Goal: Check status: Check status

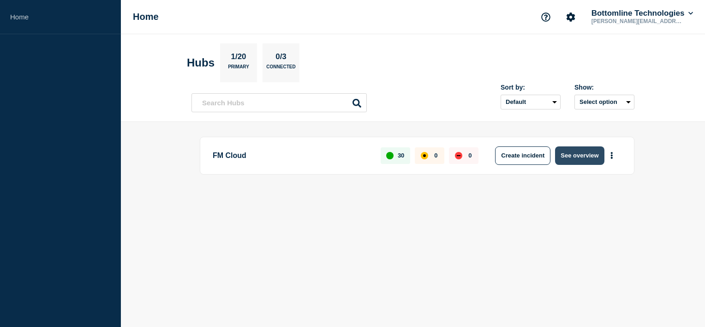
click at [590, 158] on button "See overview" at bounding box center [579, 155] width 49 height 18
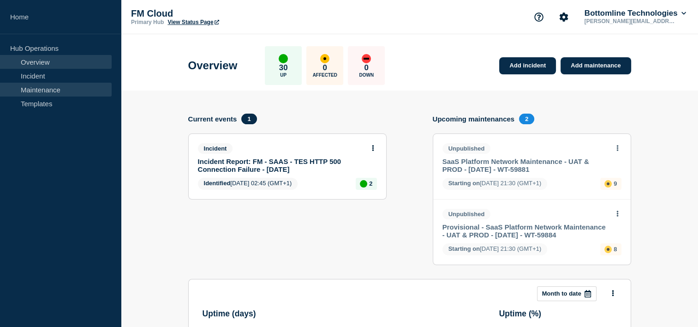
click at [60, 89] on link "Maintenance" at bounding box center [56, 90] width 112 height 14
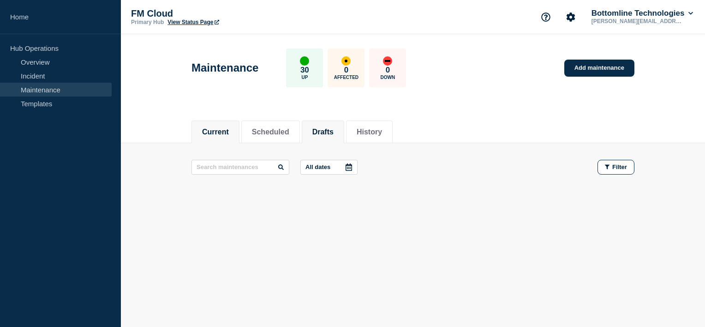
click at [334, 133] on button "Drafts" at bounding box center [322, 132] width 21 height 8
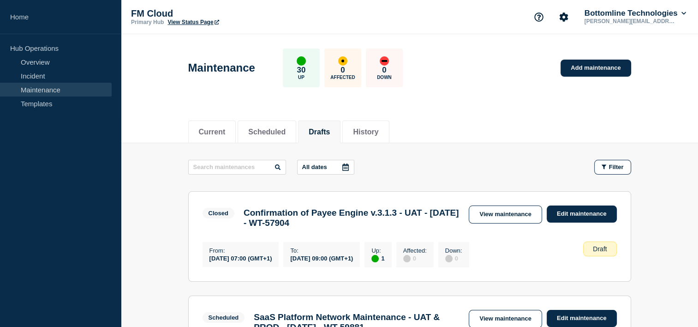
click at [269, 116] on div "Current Scheduled Drafts History" at bounding box center [409, 126] width 443 height 31
click at [270, 130] on button "Scheduled" at bounding box center [266, 132] width 37 height 8
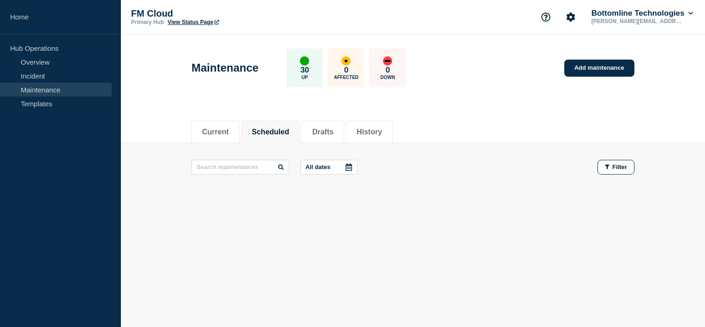
click at [281, 128] on button "Scheduled" at bounding box center [270, 132] width 37 height 8
click at [382, 133] on button "History" at bounding box center [369, 132] width 25 height 8
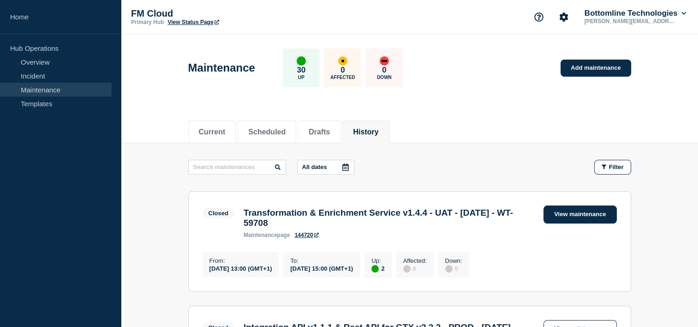
click at [549, 209] on link "View maintenance" at bounding box center [580, 214] width 73 height 18
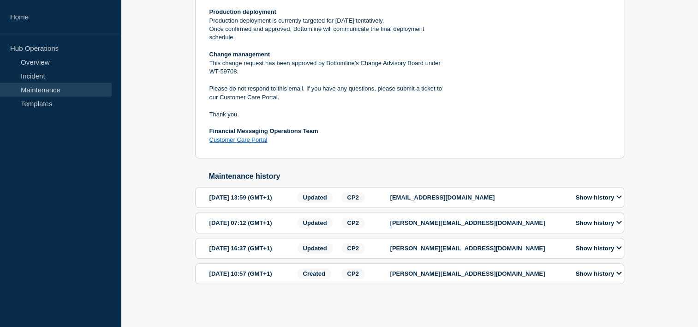
scroll to position [446, 0]
click at [417, 226] on p "dripta.mukherjee@bottomline.com" at bounding box center [477, 222] width 175 height 7
click at [614, 227] on button "Show history" at bounding box center [599, 223] width 52 height 8
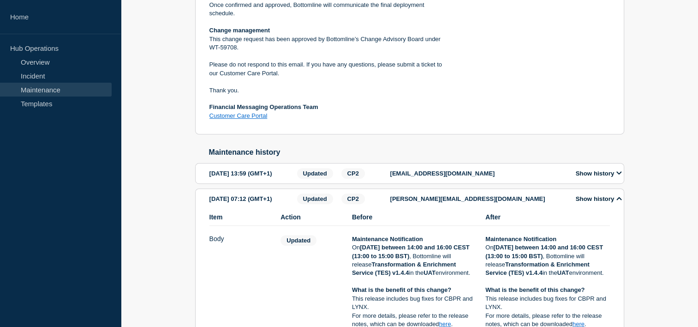
click at [612, 203] on button "Show history" at bounding box center [599, 199] width 52 height 8
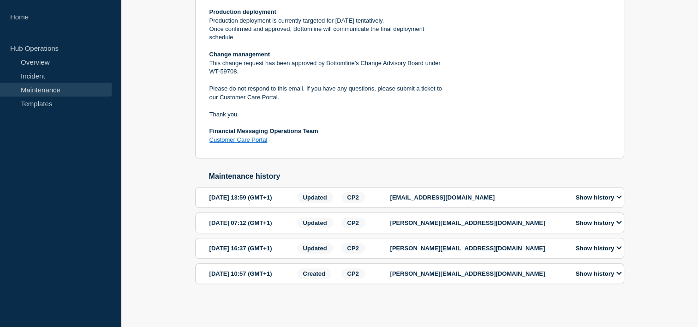
click at [589, 201] on button "Show history" at bounding box center [599, 197] width 52 height 8
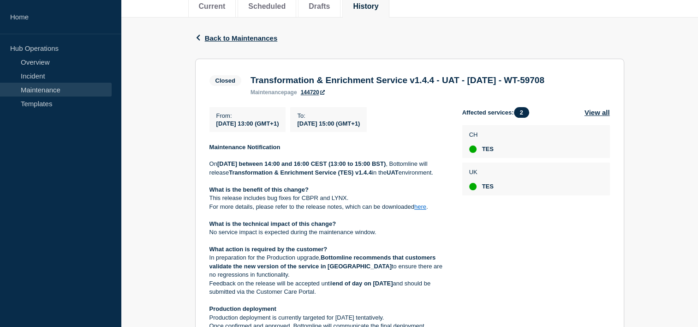
scroll to position [0, 0]
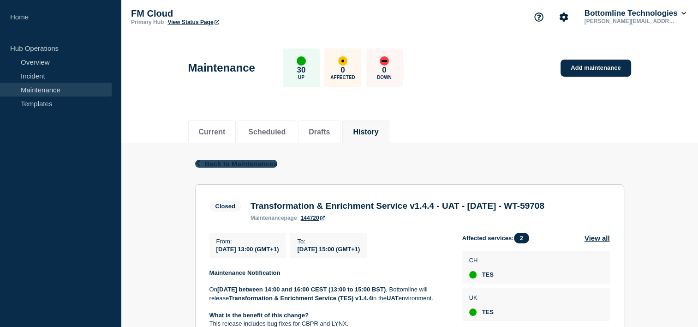
click at [215, 163] on span "Back to Maintenances" at bounding box center [241, 164] width 73 height 8
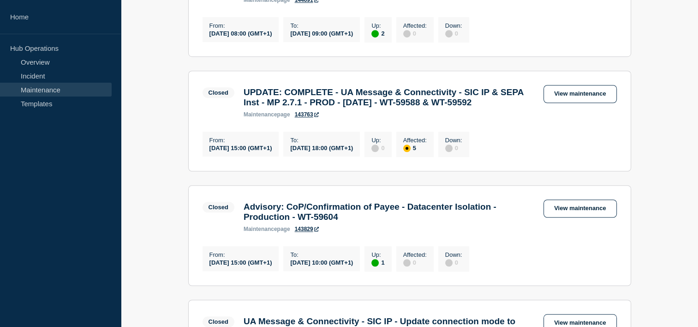
scroll to position [684, 0]
